Goal: Check status: Check status

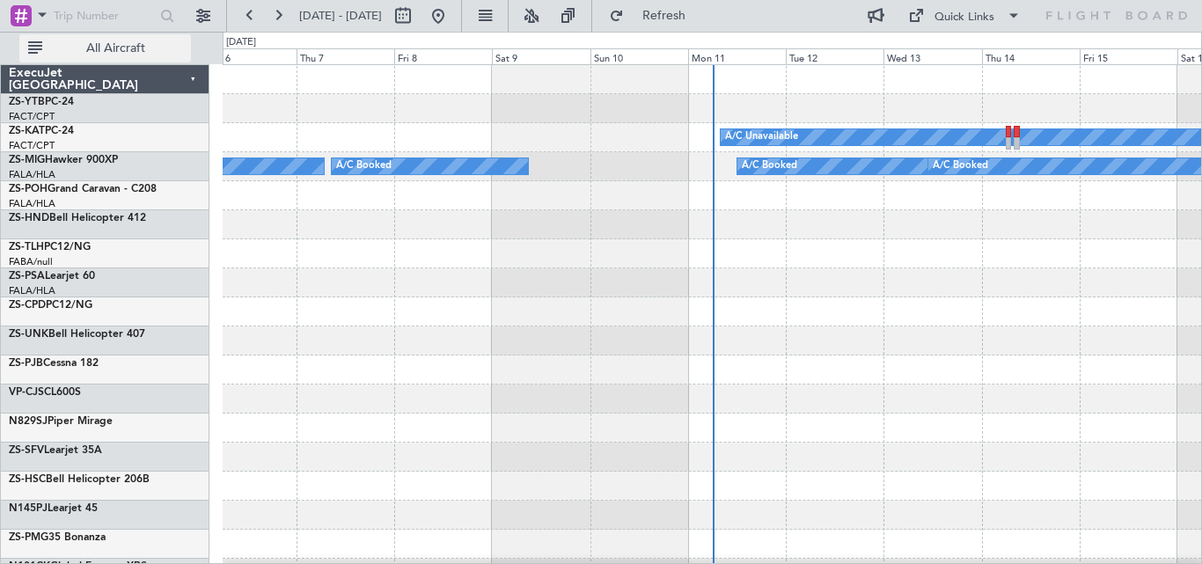
click at [84, 43] on span "All Aircraft" at bounding box center [116, 48] width 140 height 12
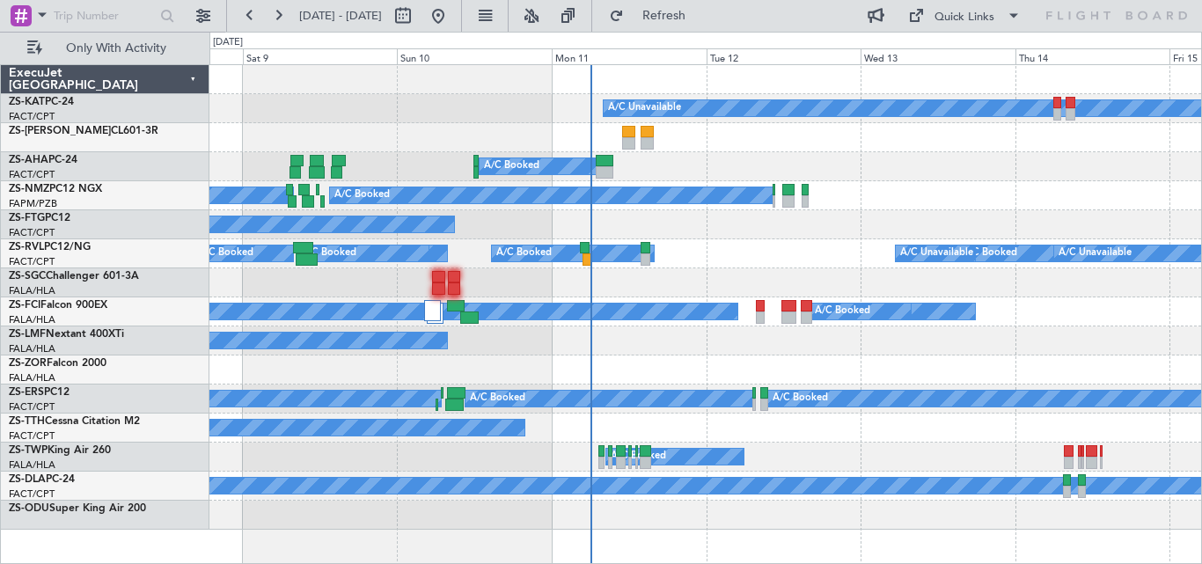
click at [678, 182] on div "A/C Unavailable A/C Booked A/C Booked A/C Booked A/C Booked A/C Booked A/C Book…" at bounding box center [704, 297] width 991 height 464
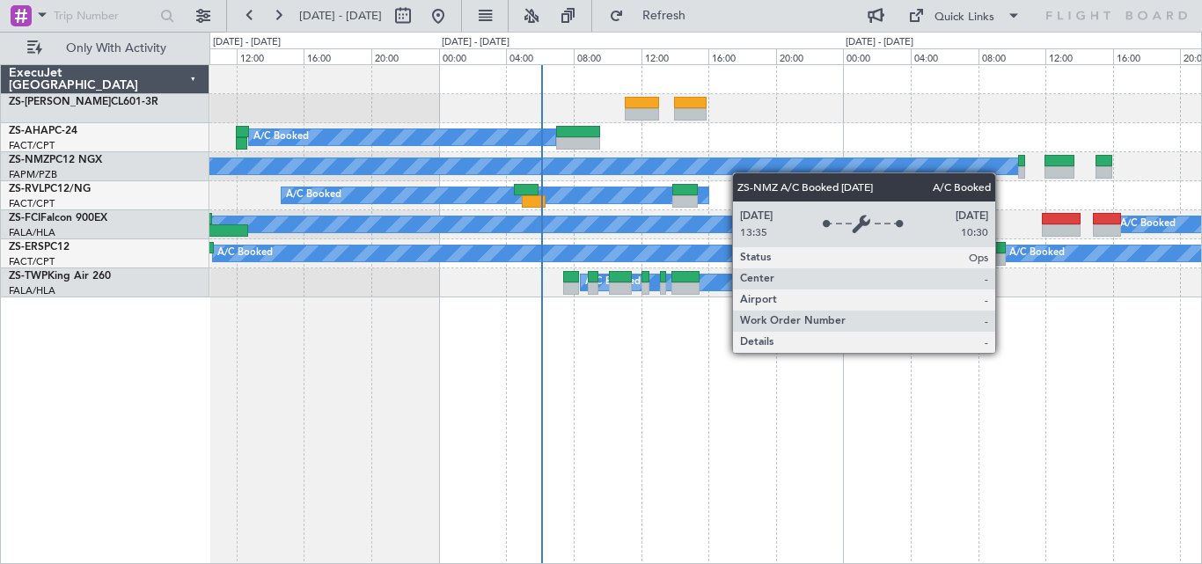
click at [737, 173] on div "A/C Booked A/C Booked A/C Booked A/C Unavailable A/C Booked A/C Booked A/C Book…" at bounding box center [704, 181] width 991 height 232
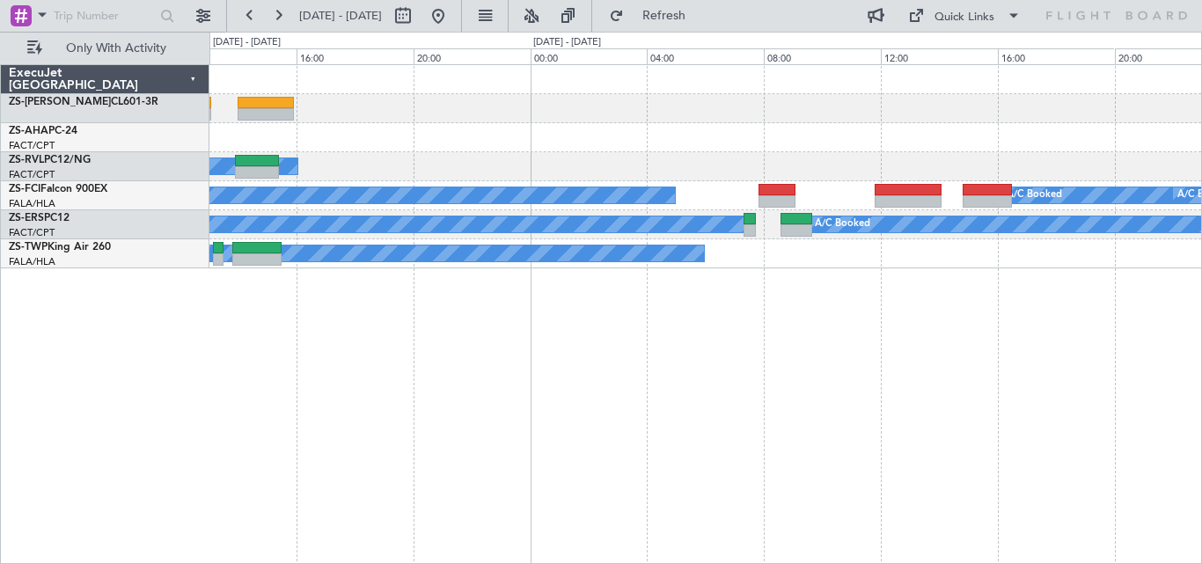
click at [633, 274] on div "- - FASZ 07:00 Z FACT 09:35 Z A/C Booked A/C Booked A/C Unavailable A/C Booked …" at bounding box center [705, 314] width 992 height 500
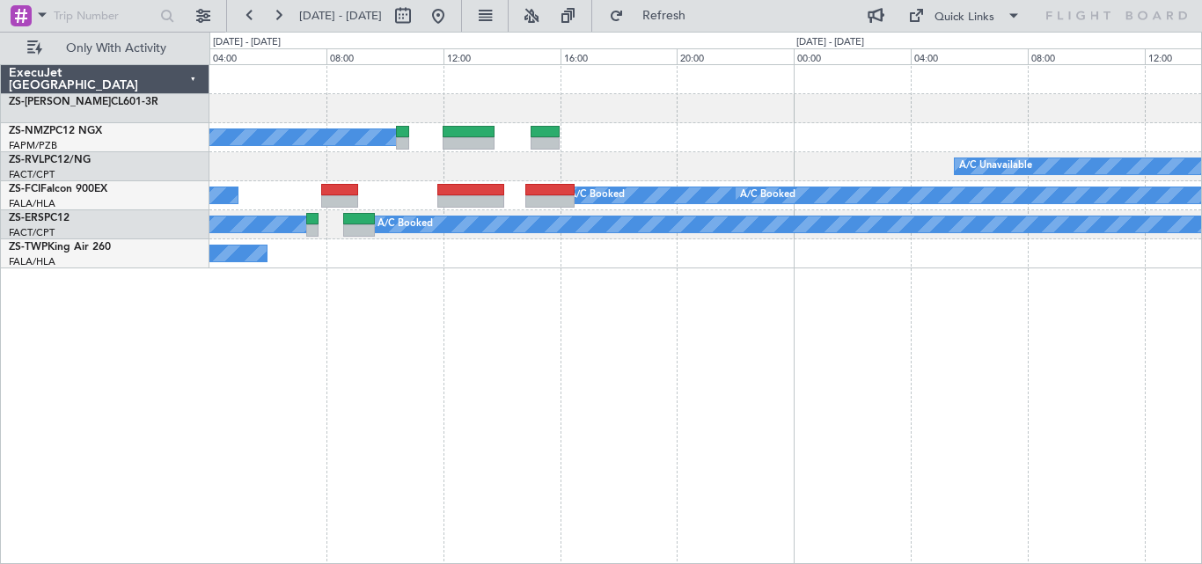
click at [327, 328] on div "A/C Booked A/C Unavailable A/C Booked A/C Booked A/C Booked A/C Booked A/C Book…" at bounding box center [705, 314] width 992 height 500
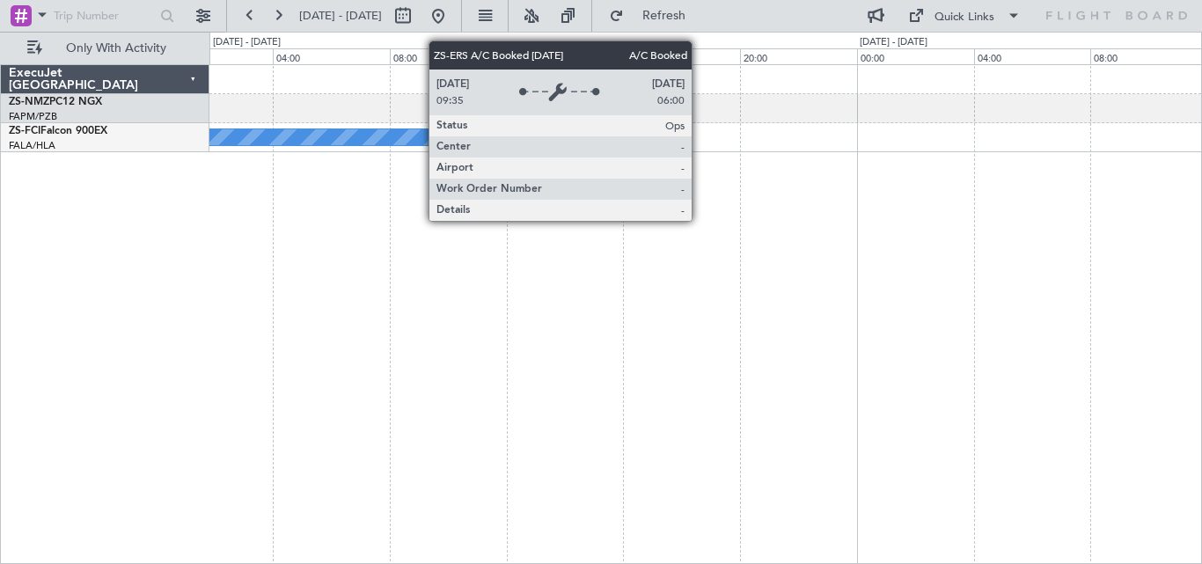
click at [280, 349] on div "A/C Booked A/C Booked" at bounding box center [705, 314] width 992 height 500
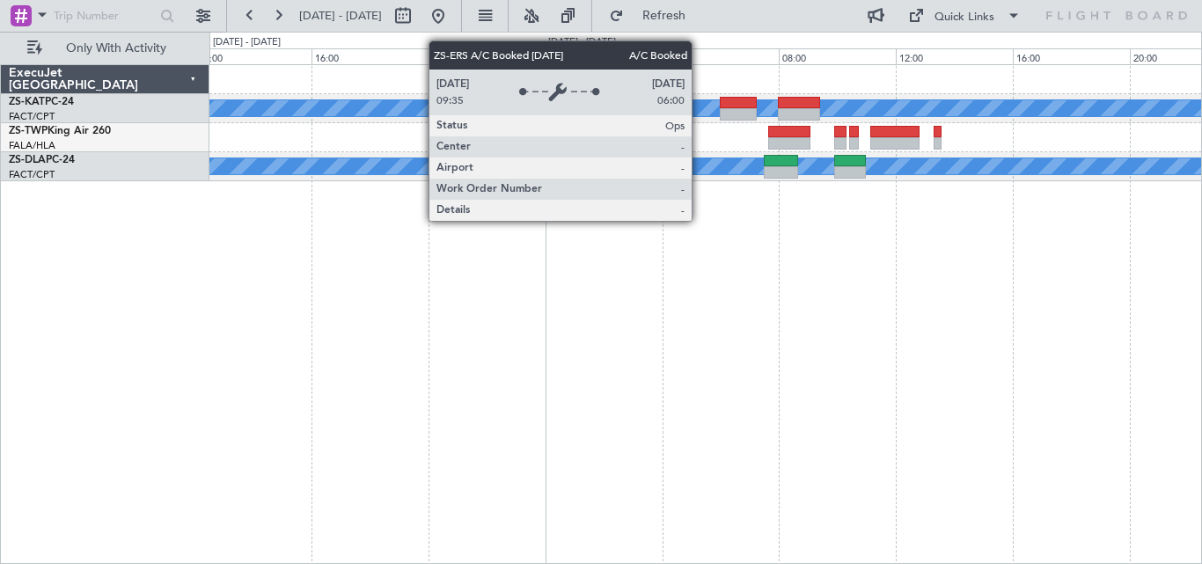
click at [566, 369] on div "A/C Unavailable A/C Unavailable" at bounding box center [705, 314] width 992 height 500
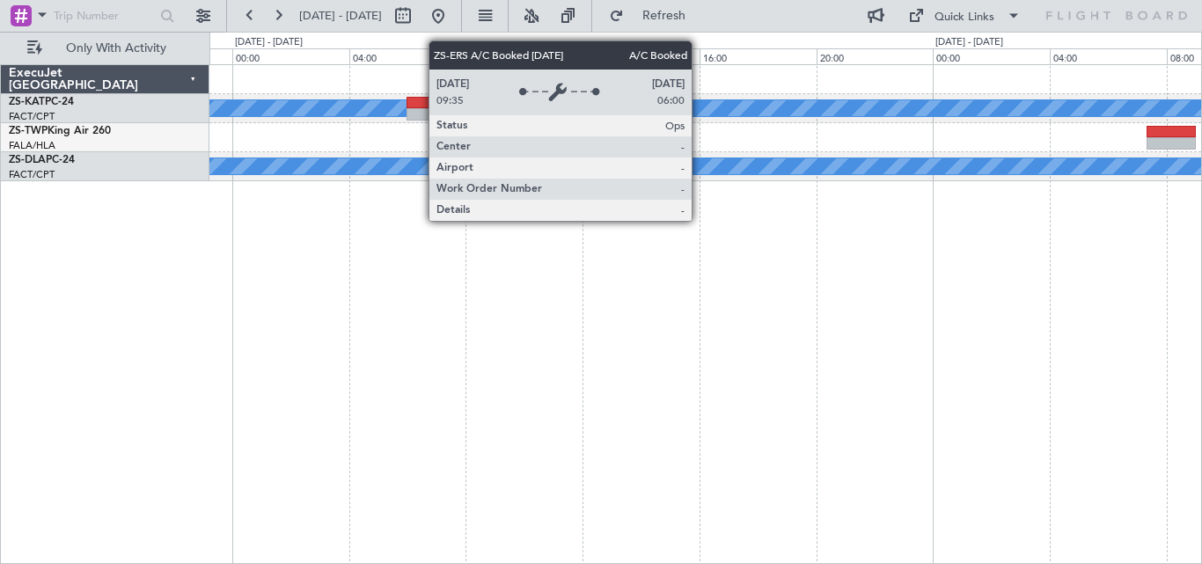
click at [443, 345] on div "A/C Unavailable A/C Unavailable" at bounding box center [705, 314] width 992 height 500
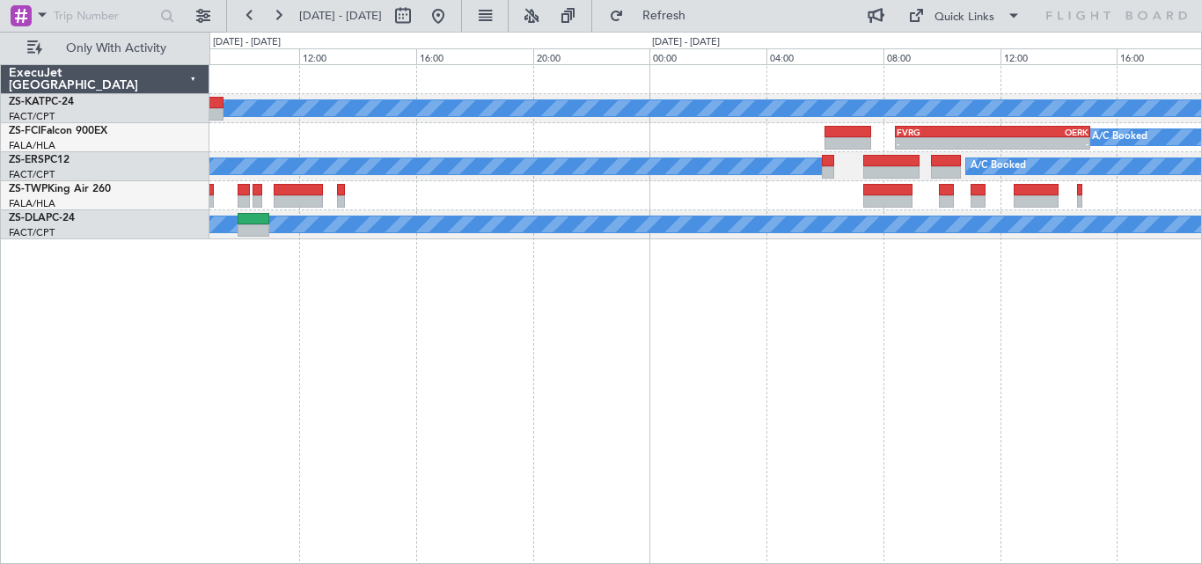
click at [673, 273] on div "A/C Unavailable - - FVRG 08:25 Z OERK 15:05 Z A/C Booked A/C Booked A/C Booked …" at bounding box center [705, 314] width 992 height 500
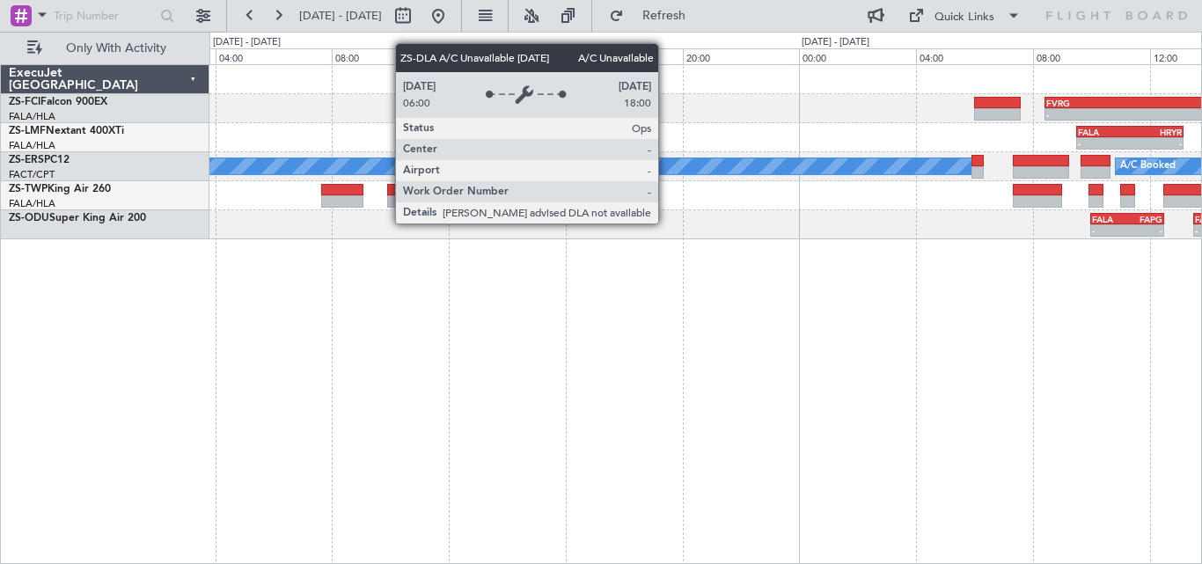
click at [1005, 310] on div "- - FVRG 08:25 Z OERK 15:05 Z A/C Booked - - FALA 09:30 Z HRYR 13:10 Z - - HRYR…" at bounding box center [705, 314] width 992 height 500
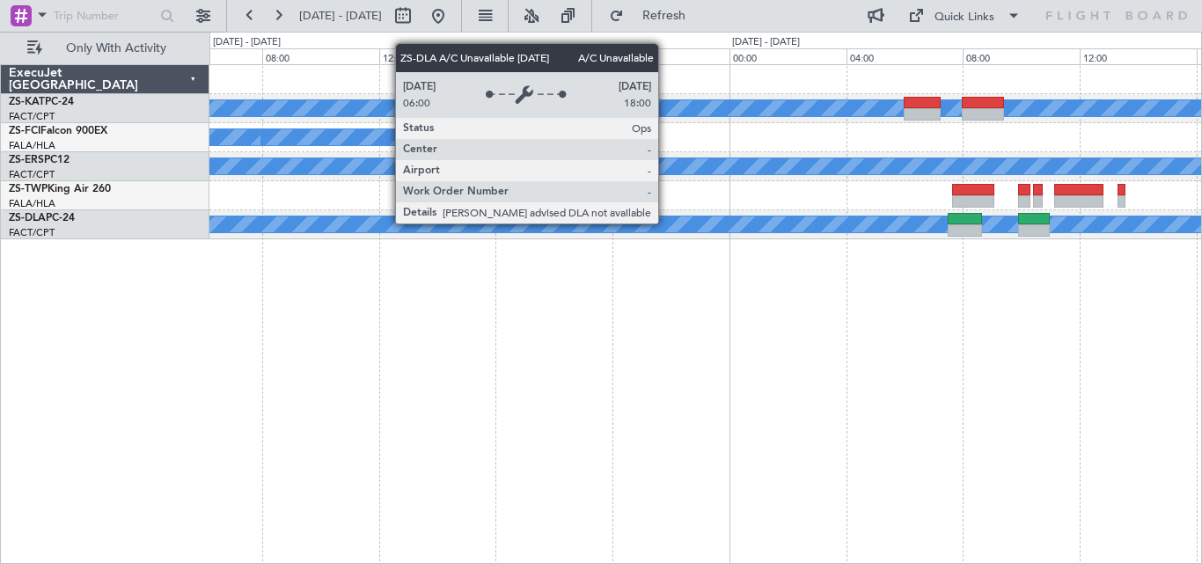
click at [1198, 334] on div "A/C Unavailable A/C Booked A/C Booked A/C Booked A/C Unavailable" at bounding box center [705, 314] width 992 height 500
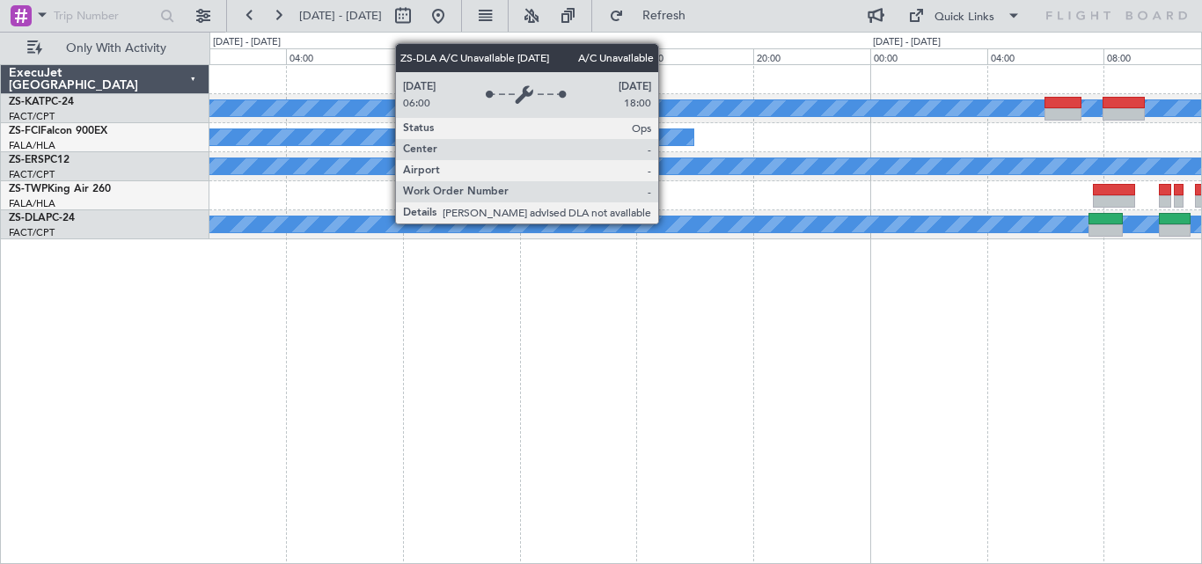
click at [962, 335] on div "A/C Unavailable A/C Booked A/C Booked A/C Booked A/C Unavailable" at bounding box center [705, 314] width 992 height 500
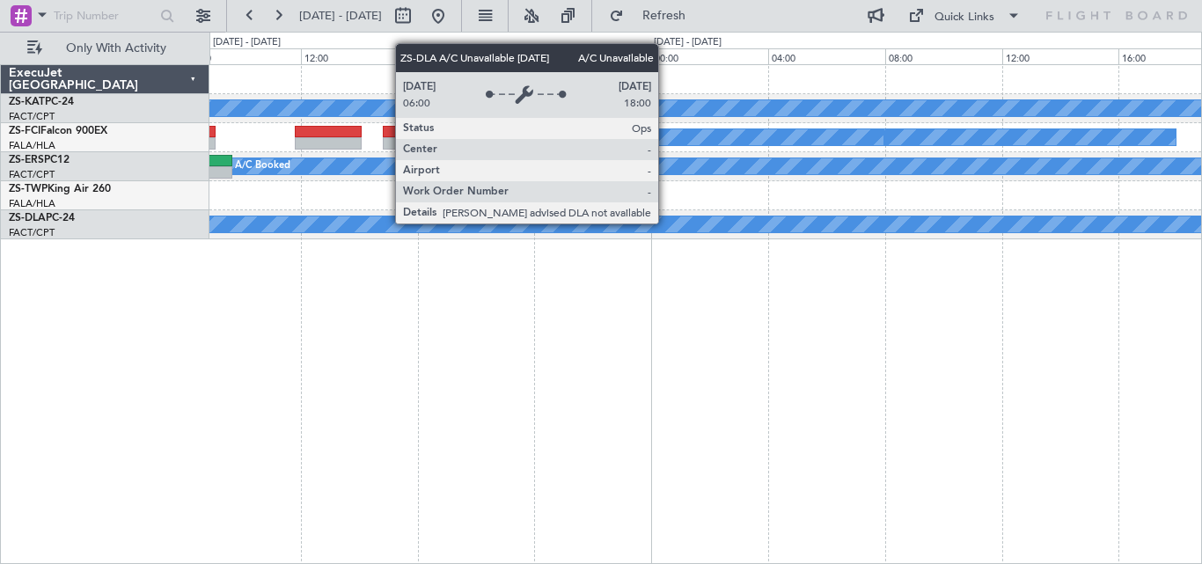
click at [764, 331] on div "A/C Unavailable A/C Booked A/C Booked A/C Booked A/C Booked A/C Booked A/C Book…" at bounding box center [705, 314] width 992 height 500
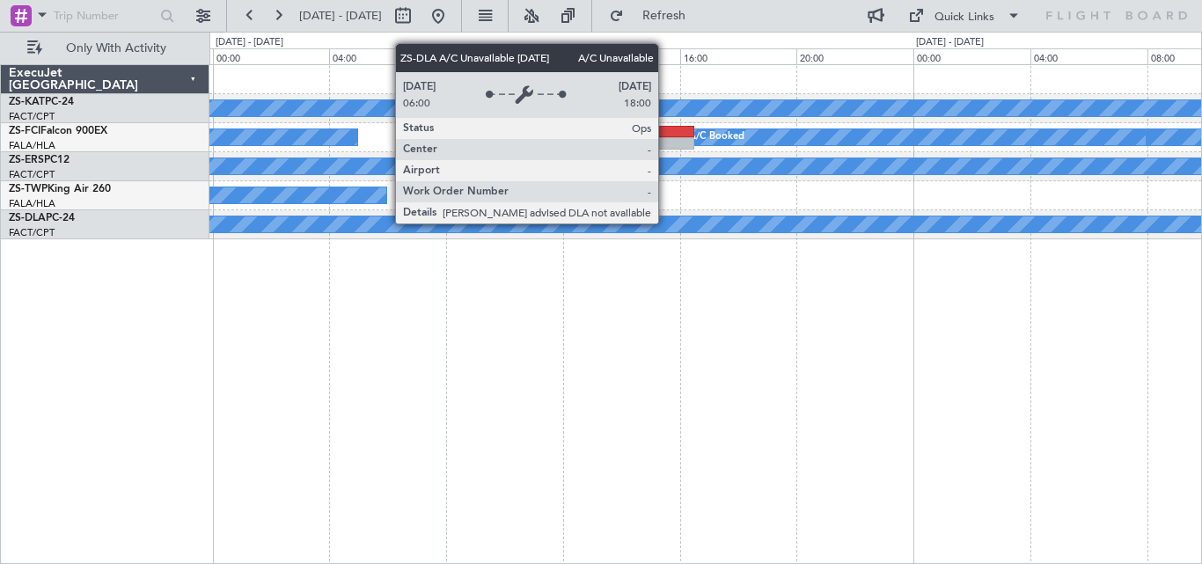
click at [1035, 331] on div "A/C Unavailable A/C Booked A/C Booked A/C Booked A/C Booked A/C Booked A/C Book…" at bounding box center [705, 314] width 992 height 500
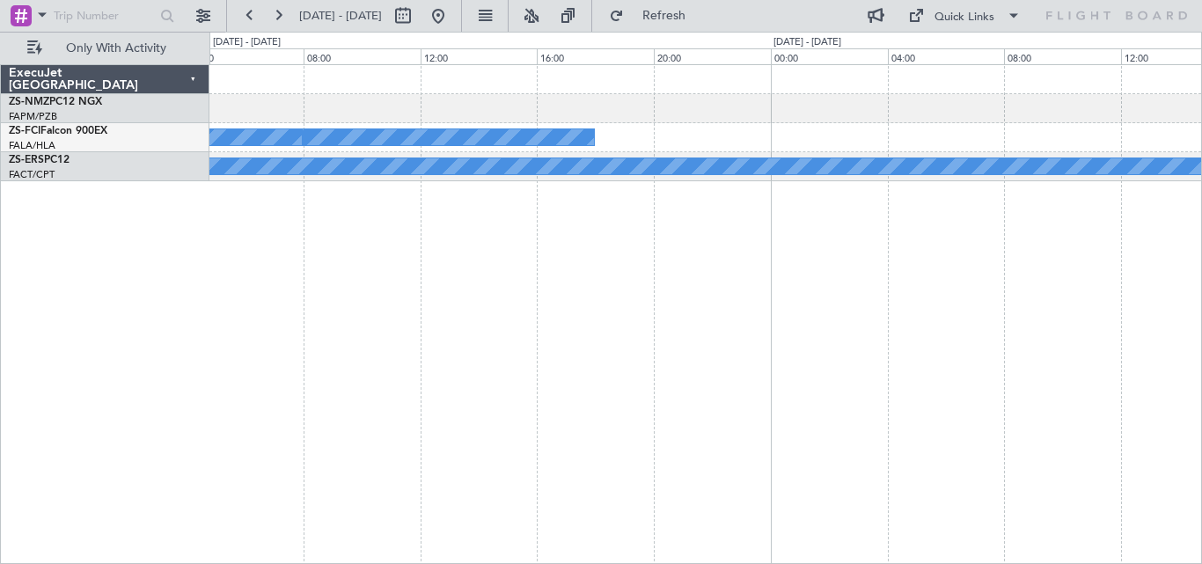
click at [169, 288] on div "A/C Booked A/C Booked A/C Booked ExecuJet [GEOGRAPHIC_DATA] ZS-NMZ PC12 NGX FAP…" at bounding box center [601, 298] width 1202 height 532
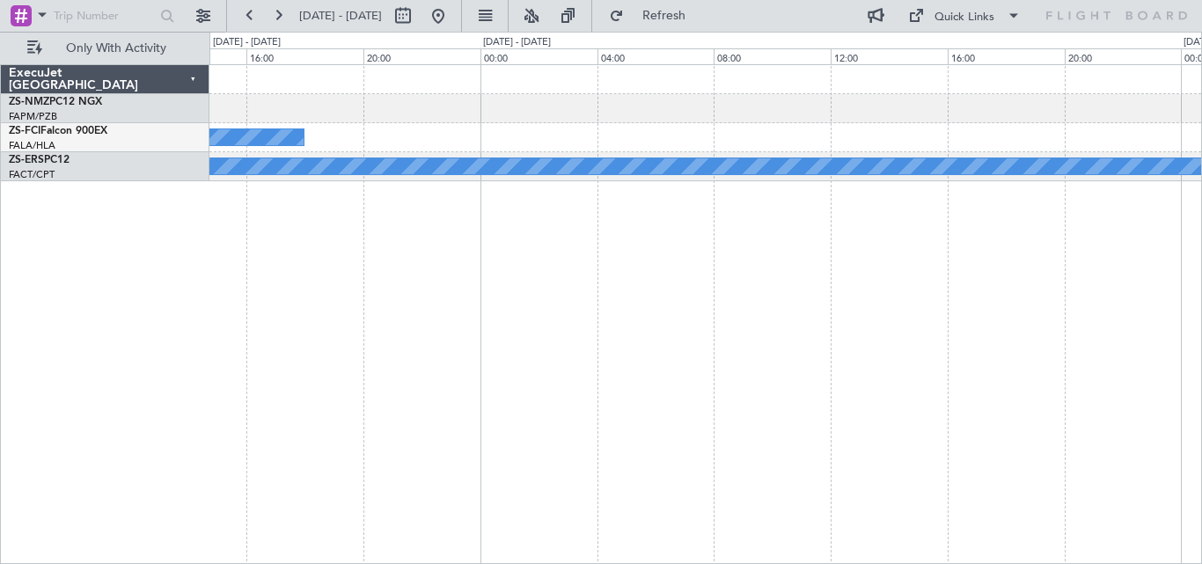
click at [147, 316] on div "A/C Booked - - FVRG 08:25 Z OERK 15:05 Z A/C Booked A/C Booked ExecuJet [GEOGRA…" at bounding box center [601, 298] width 1202 height 532
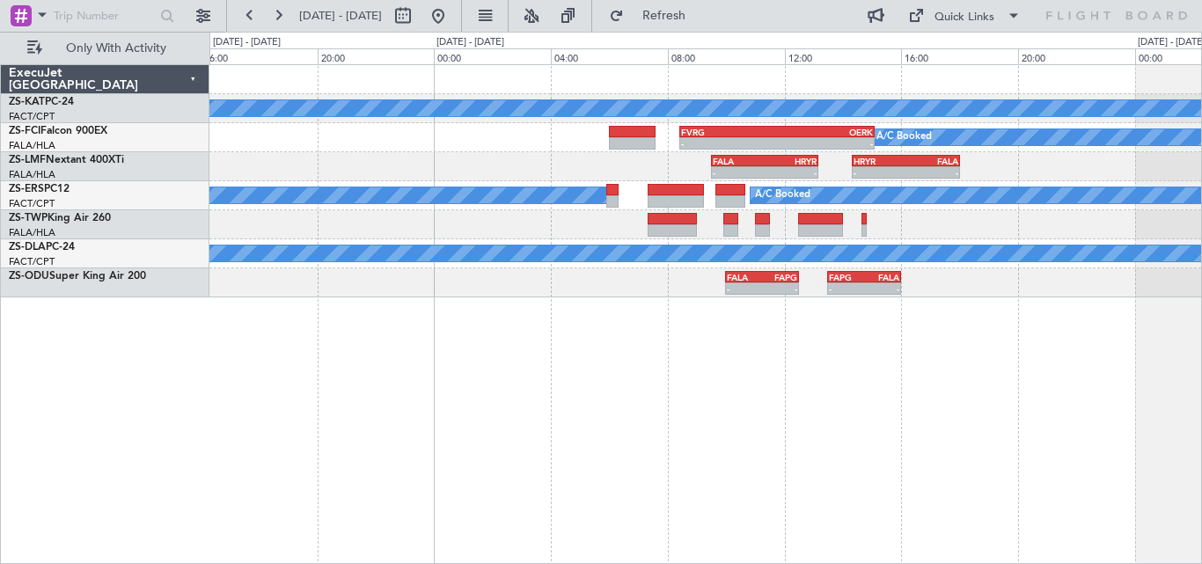
click at [588, 327] on div "A/C Unavailable - - FVRG 08:25 Z OERK 15:05 Z A/C Booked - - FALA 09:30 Z HRYR …" at bounding box center [705, 314] width 992 height 500
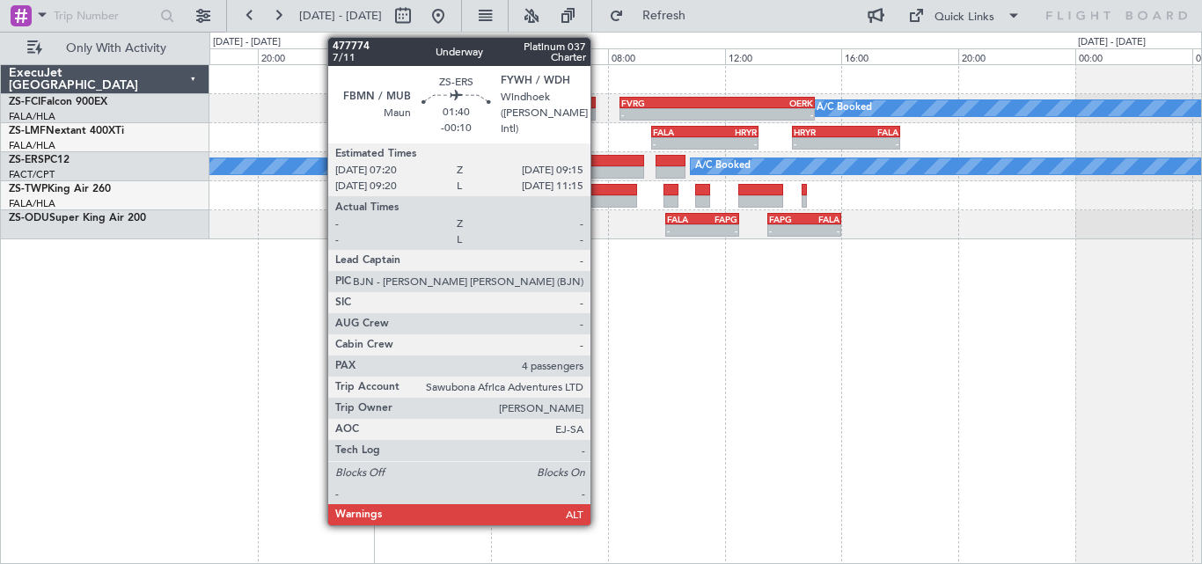
click at [598, 164] on div at bounding box center [616, 161] width 56 height 12
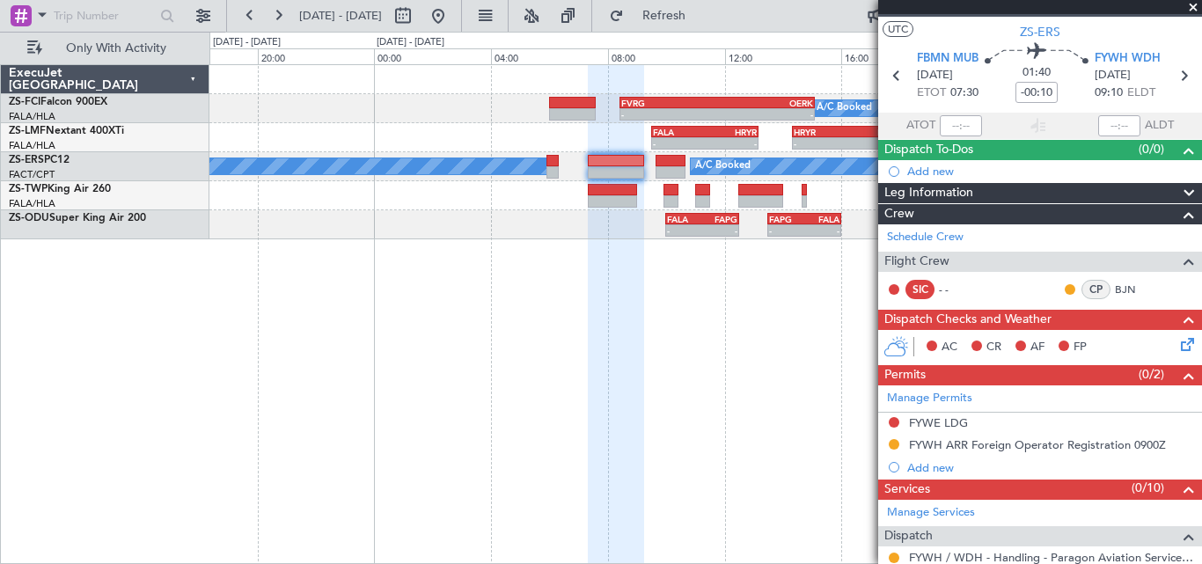
scroll to position [27, 0]
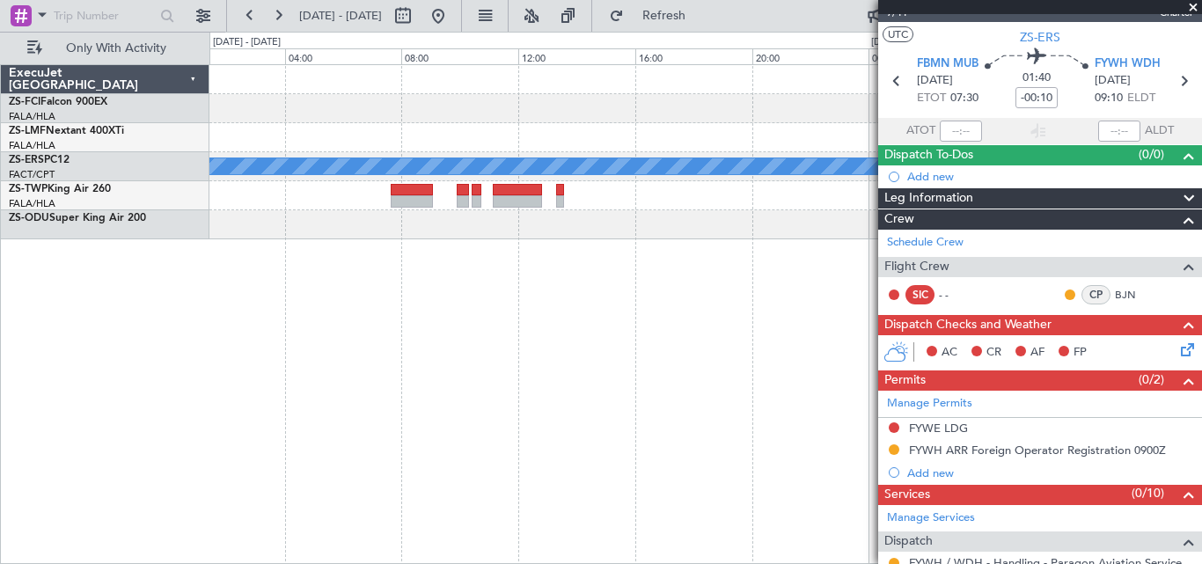
click at [862, 252] on div "- - FVRG 08:25 Z OERK 15:05 Z A/C Booked A/C Booked - - FALA 09:30 Z HRYR 13:10…" at bounding box center [705, 314] width 992 height 500
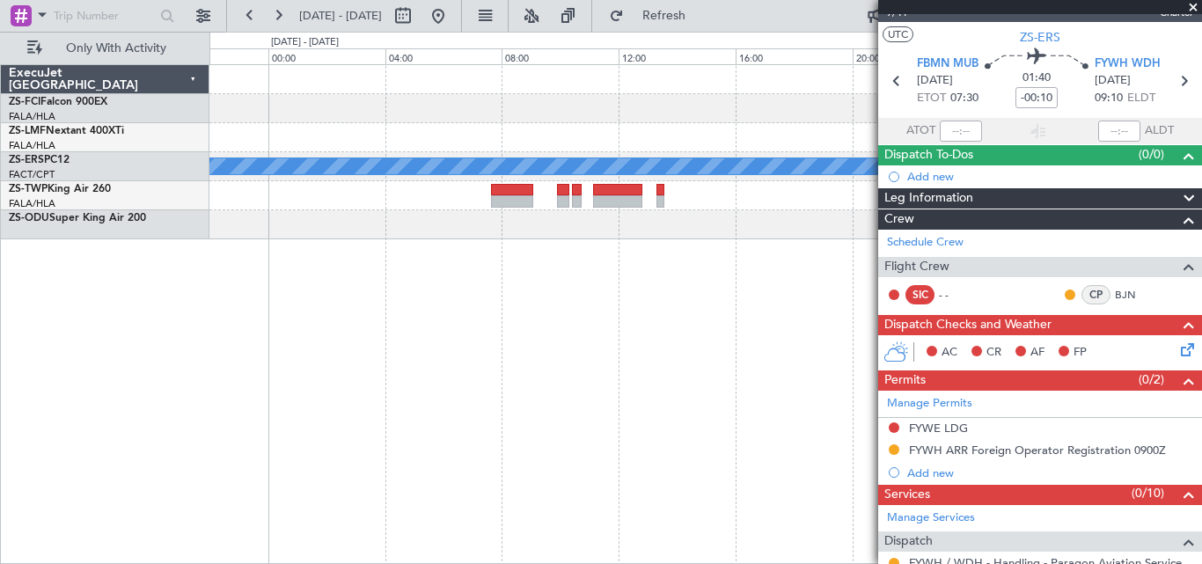
click at [797, 270] on div "- - FVRG 08:25 Z OERK 15:05 Z A/C Booked A/C Booked - - FALA 09:30 Z HRYR 13:10…" at bounding box center [705, 314] width 992 height 500
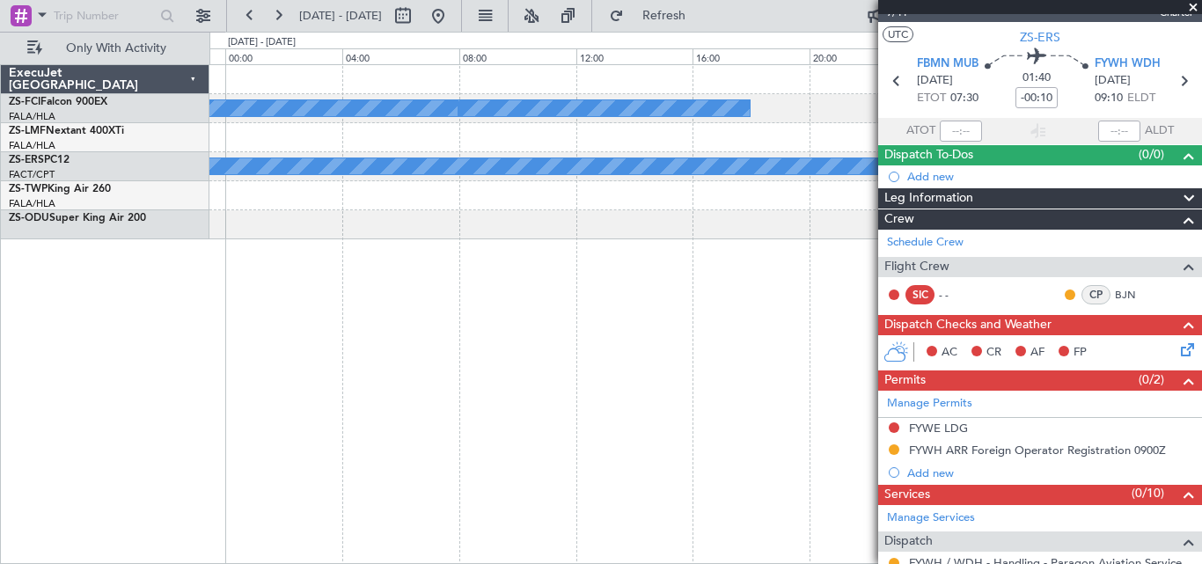
click at [679, 268] on div "A/C Booked A/C Booked A/C Booked" at bounding box center [705, 314] width 992 height 500
click at [643, 278] on div "A/C Booked A/C Booked A/C Booked" at bounding box center [705, 314] width 992 height 500
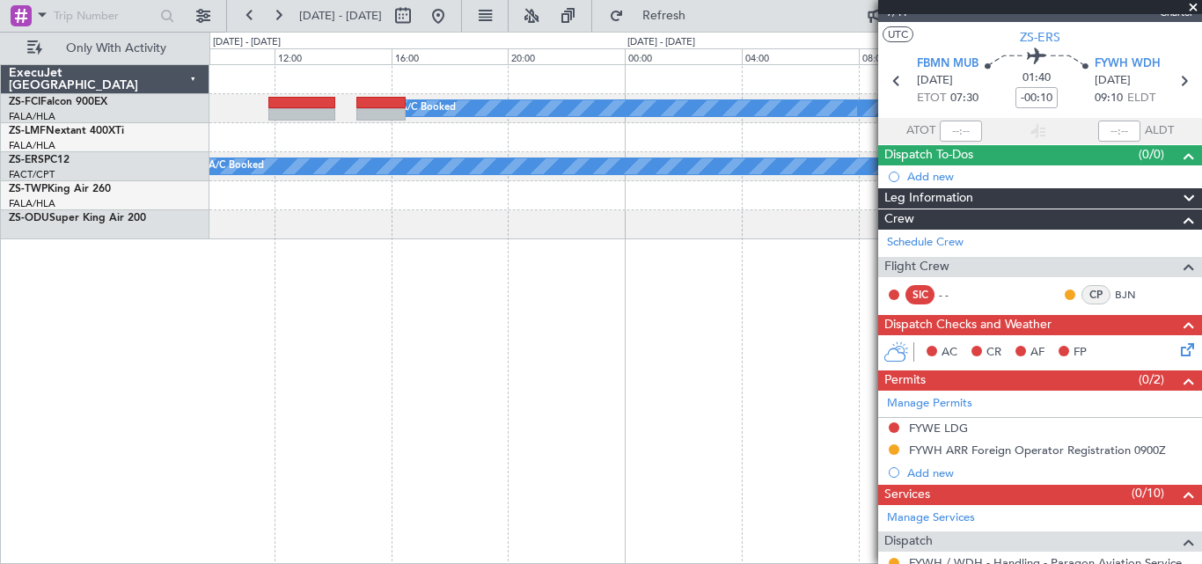
click at [683, 280] on div "A/C Booked A/C Booked A/C Booked A/C Booked A/C Booked A/C Booked" at bounding box center [705, 314] width 992 height 500
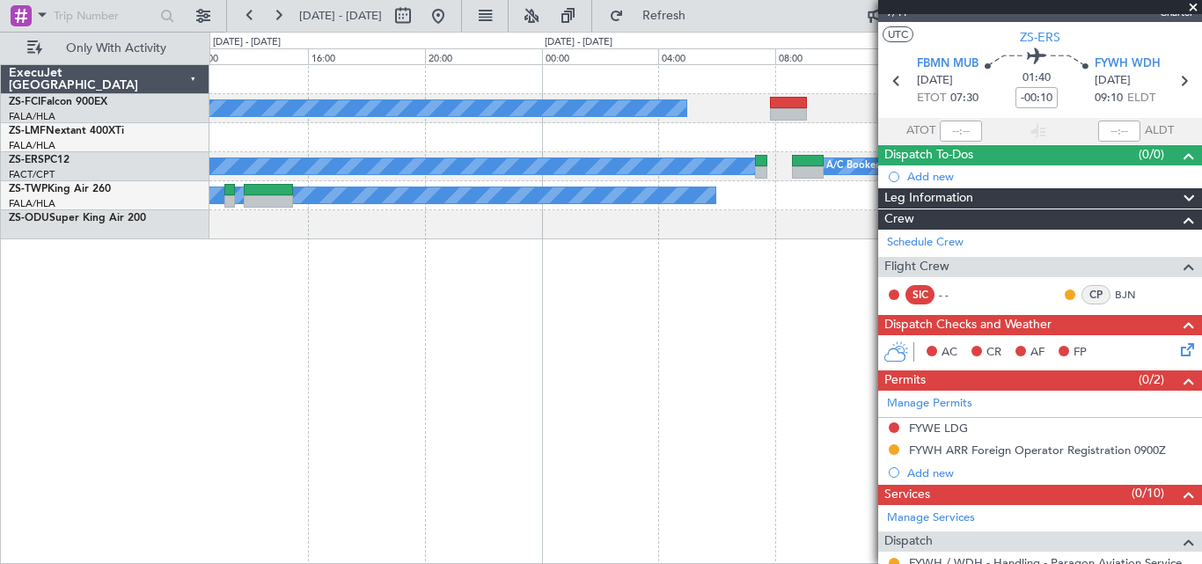
click at [643, 288] on div "A/C Booked A/C Booked A/C Booked A/C Booked A/C Booked A/C Booked" at bounding box center [705, 314] width 992 height 500
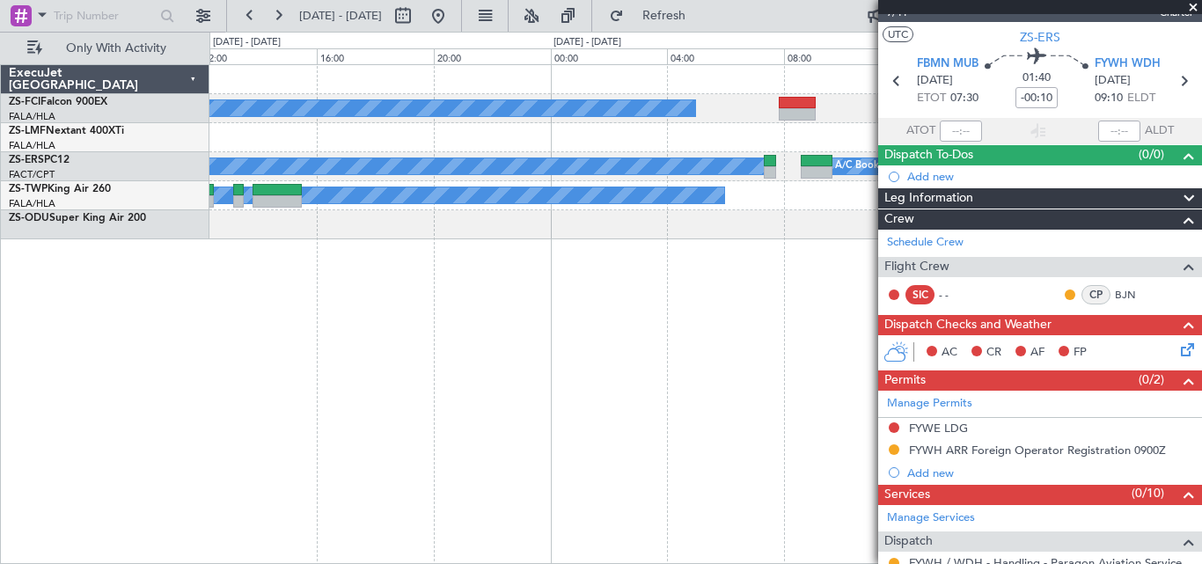
click at [618, 292] on div "A/C Booked A/C Booked A/C Booked A/C Booked A/C Booked A/C Booked" at bounding box center [705, 314] width 992 height 500
